Goal: Communication & Community: Connect with others

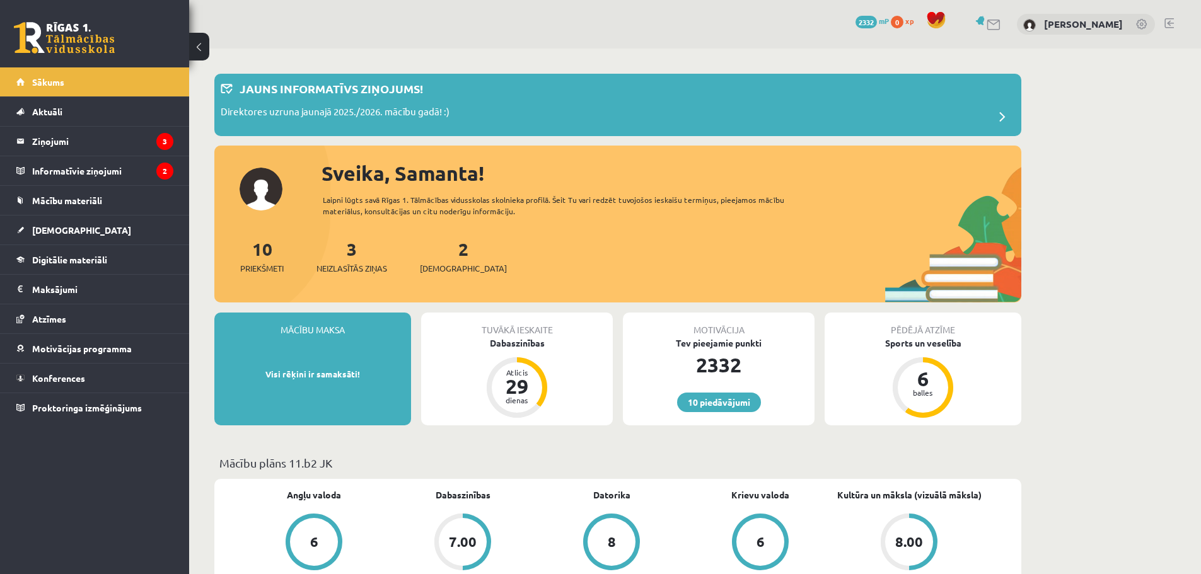
click at [877, 18] on span "2332" at bounding box center [865, 22] width 21 height 13
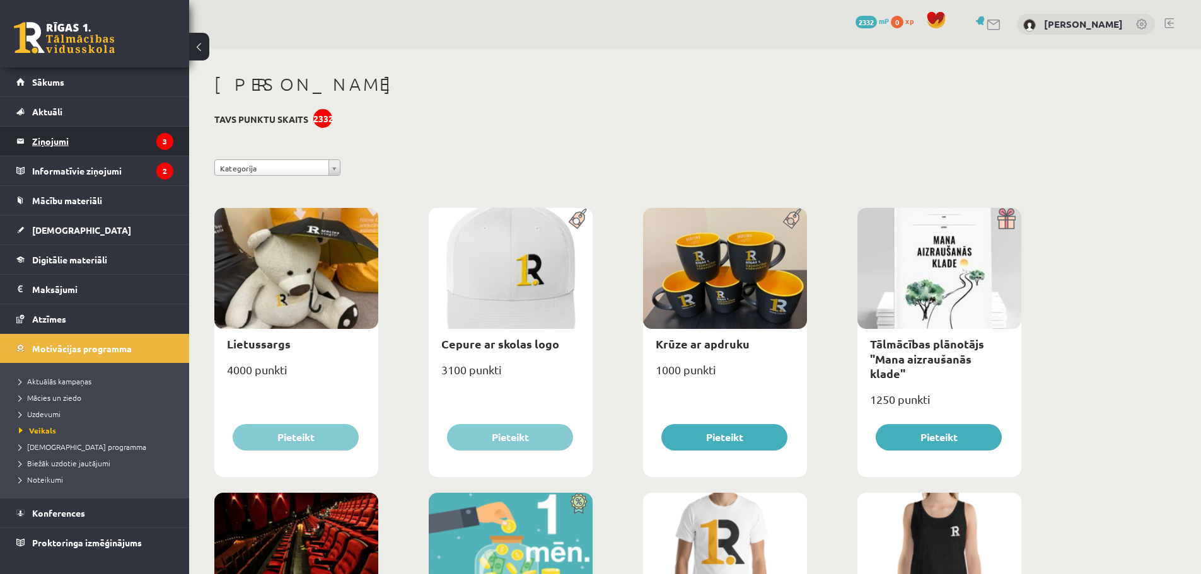
click at [55, 140] on legend "Ziņojumi 3" at bounding box center [102, 141] width 141 height 29
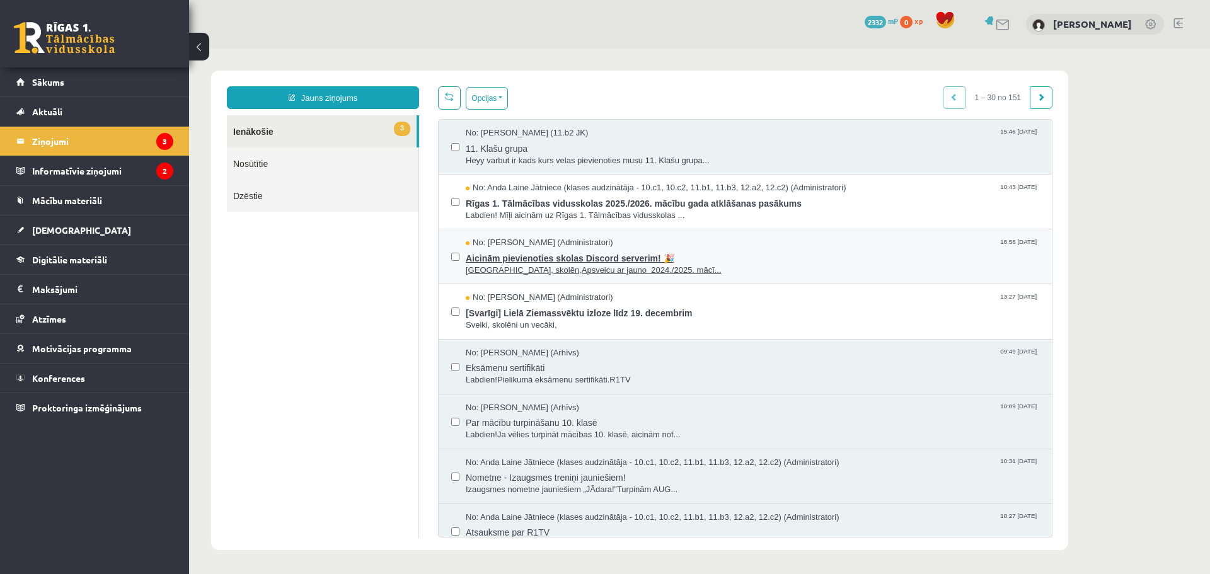
click at [587, 259] on span "Aicinām pievienoties skolas Discord serverim! 🎉" at bounding box center [753, 257] width 574 height 16
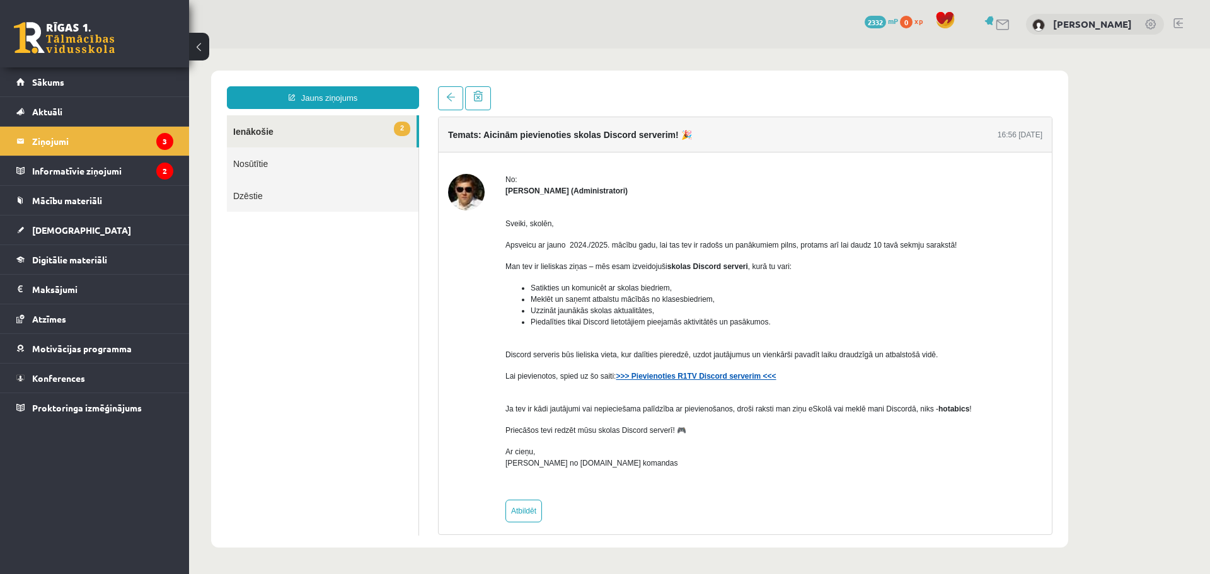
click at [709, 375] on strong ">>> Pievienoties R1TV Discord serverim <<<" at bounding box center [696, 376] width 160 height 9
